Goal: Find specific page/section: Find specific page/section

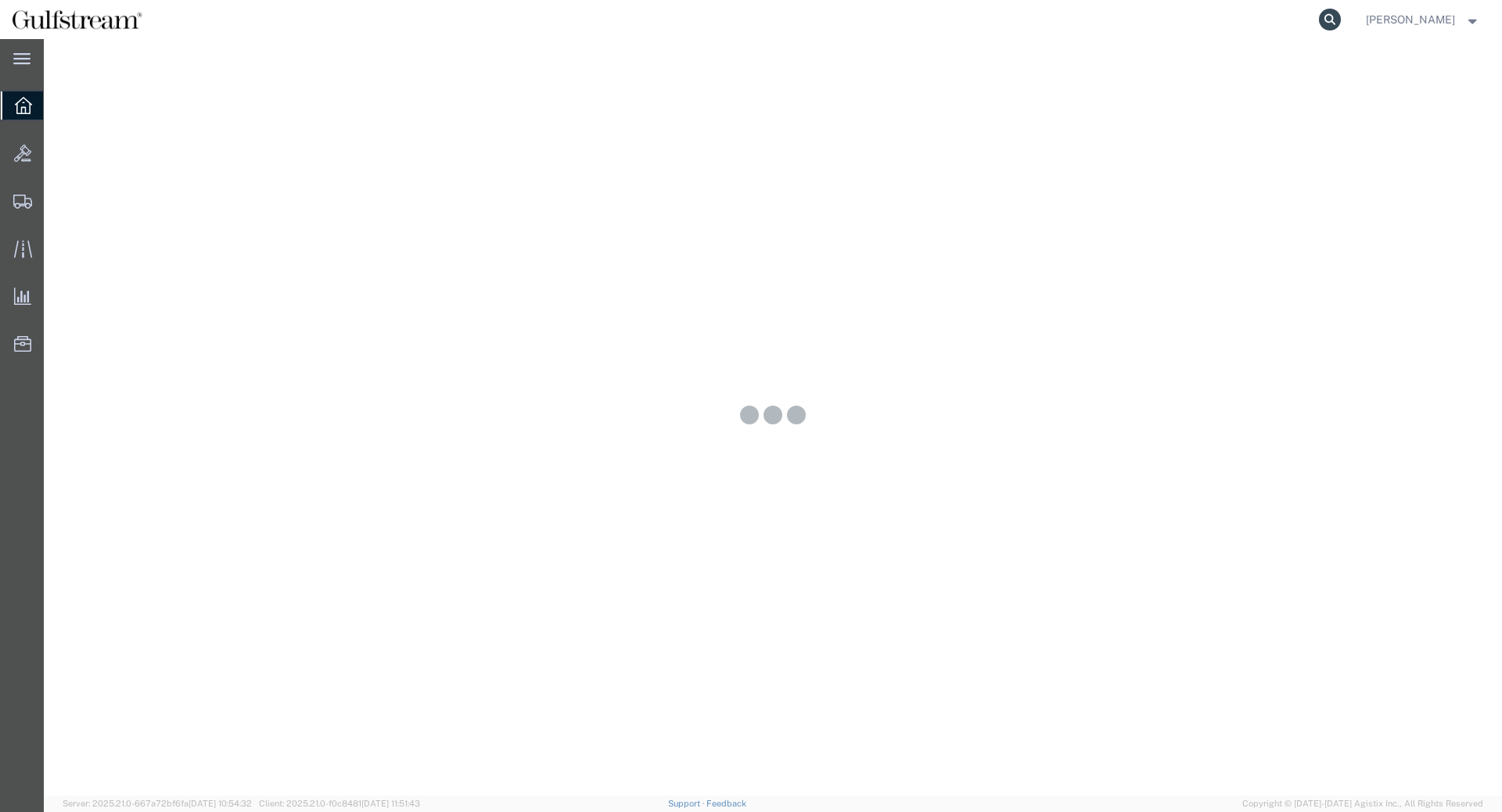
click at [1341, 24] on icon at bounding box center [1330, 19] width 22 height 22
click at [1319, 18] on input "search" at bounding box center [1081, 19] width 475 height 37
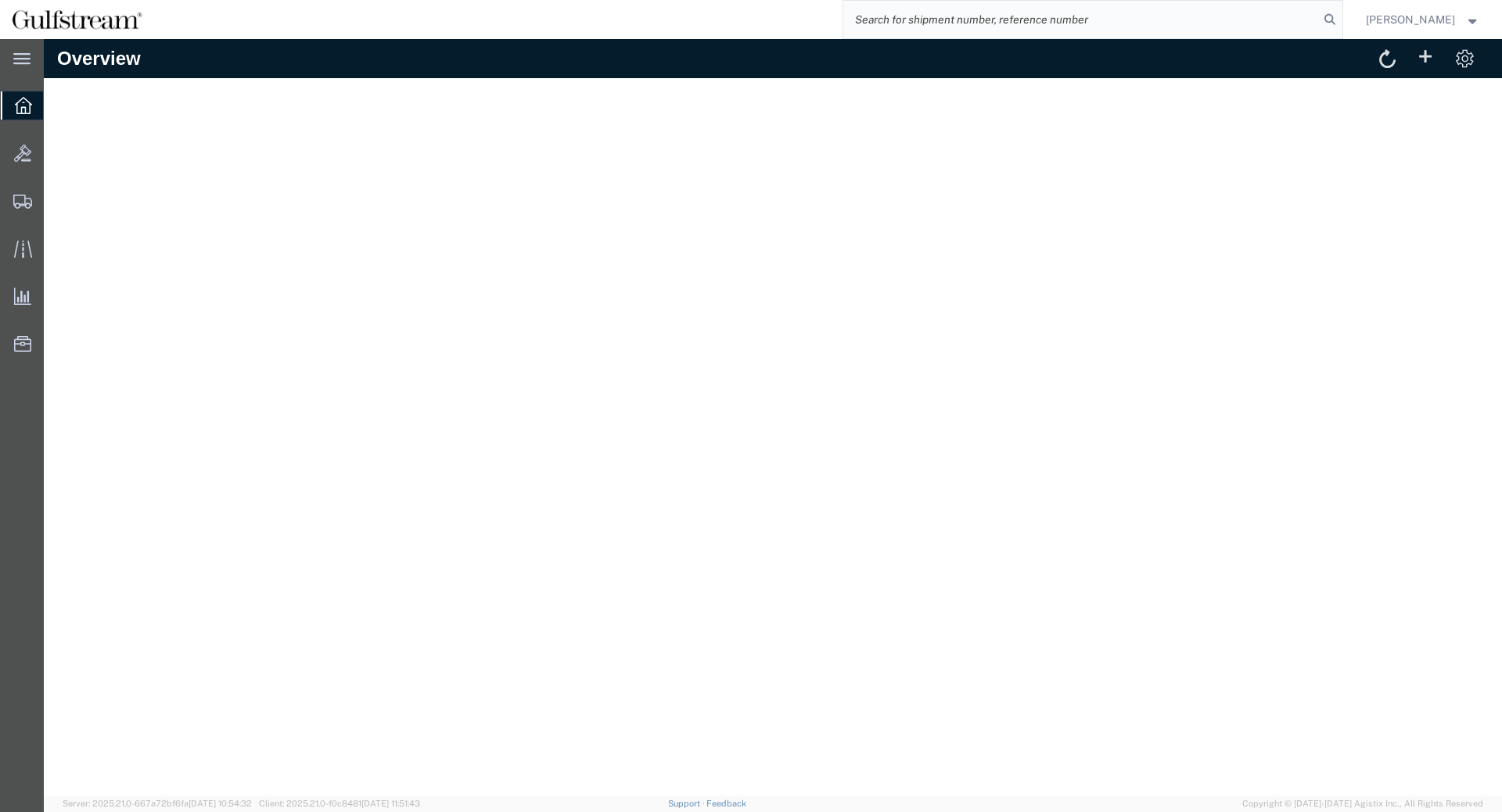
paste input "461856065851"
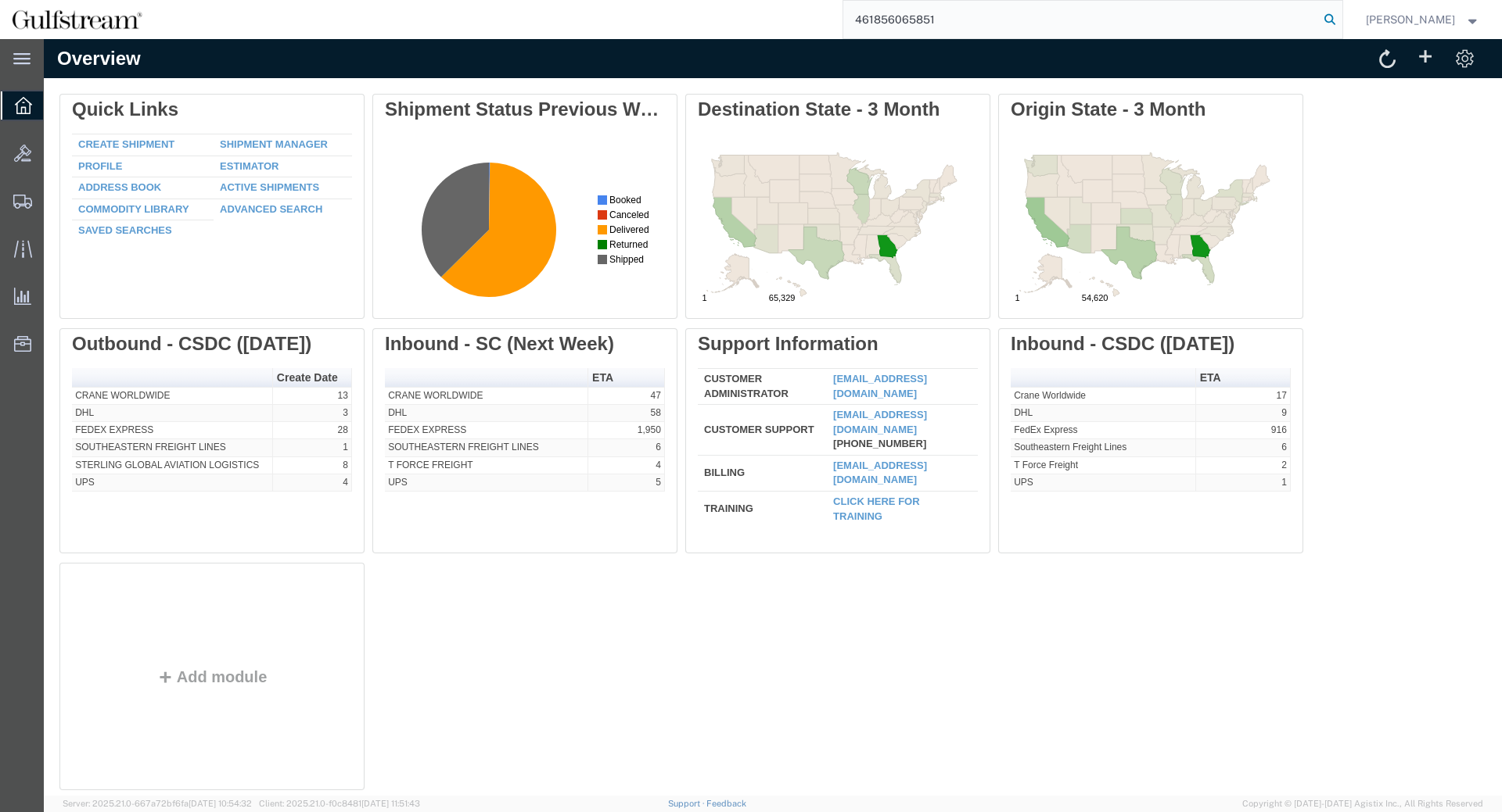
type input "461856065851"
click at [1341, 18] on icon at bounding box center [1330, 19] width 22 height 22
